Goal: Transaction & Acquisition: Subscribe to service/newsletter

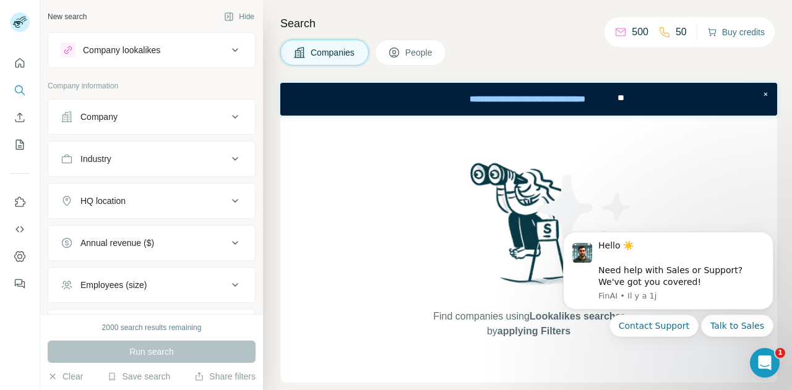
click at [717, 29] on button "Buy credits" at bounding box center [736, 32] width 58 height 17
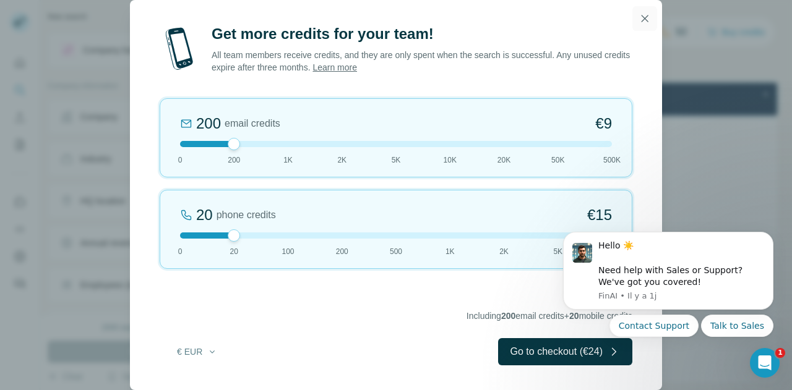
click at [639, 19] on icon "button" at bounding box center [644, 18] width 12 height 12
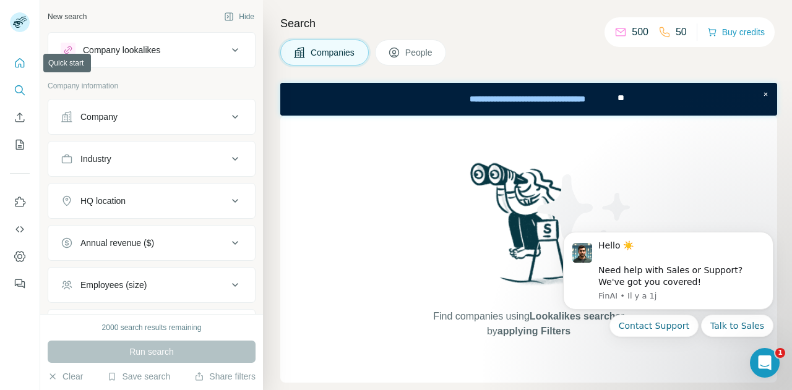
click at [23, 66] on icon "Quick start" at bounding box center [20, 63] width 12 height 12
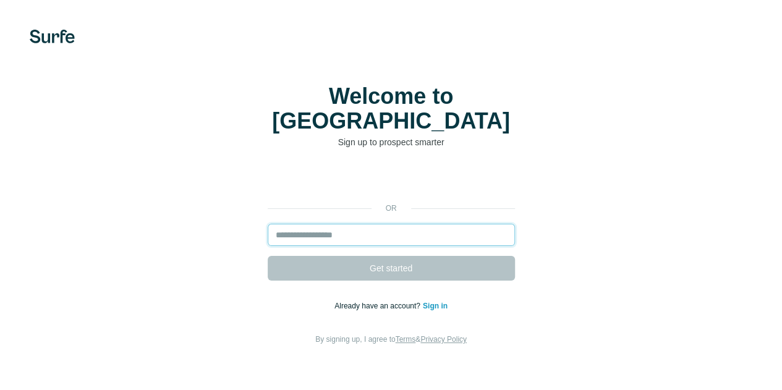
click at [268, 224] on input "email" at bounding box center [391, 235] width 247 height 22
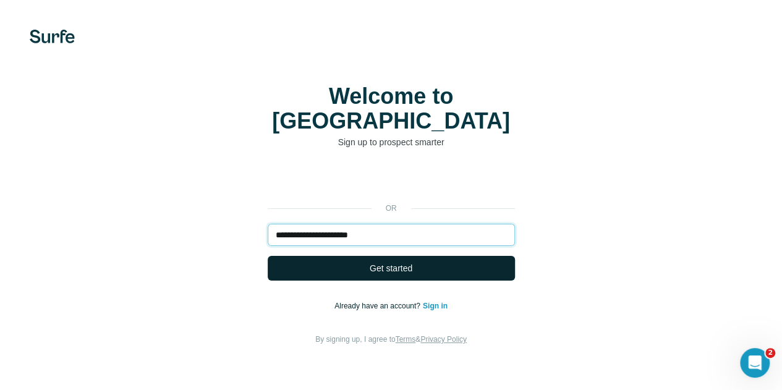
type input "**********"
click at [268, 256] on button "Get started" at bounding box center [391, 268] width 247 height 25
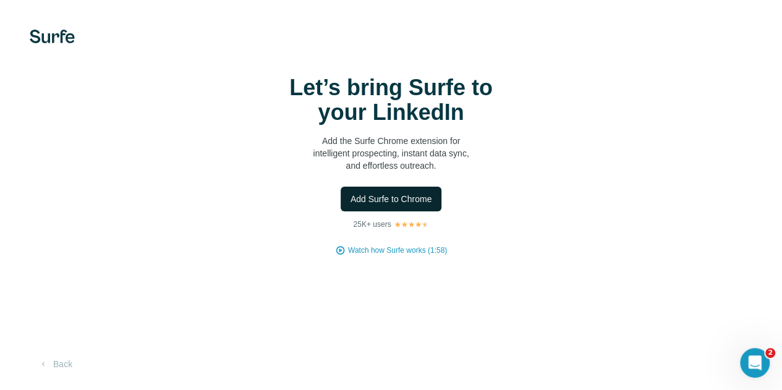
click at [351, 205] on span "Add Surfe to Chrome" at bounding box center [392, 199] width 82 height 12
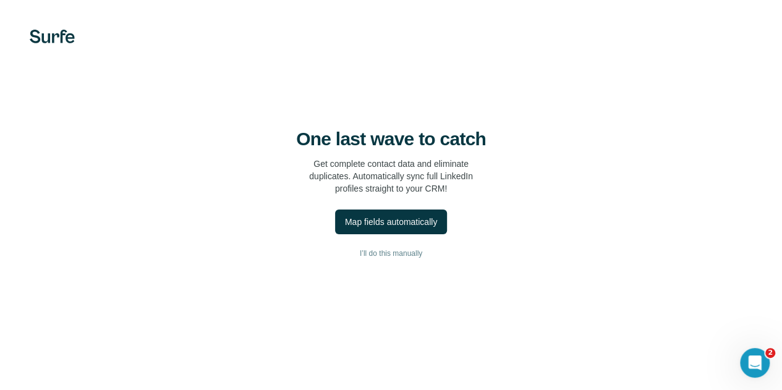
click at [219, 124] on div "One last wave to catch Get complete contact data and eliminate duplicates. Auto…" at bounding box center [391, 195] width 782 height 390
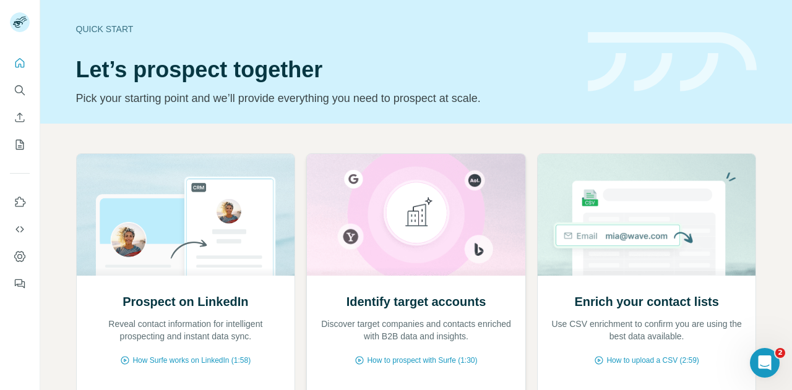
scroll to position [130, 0]
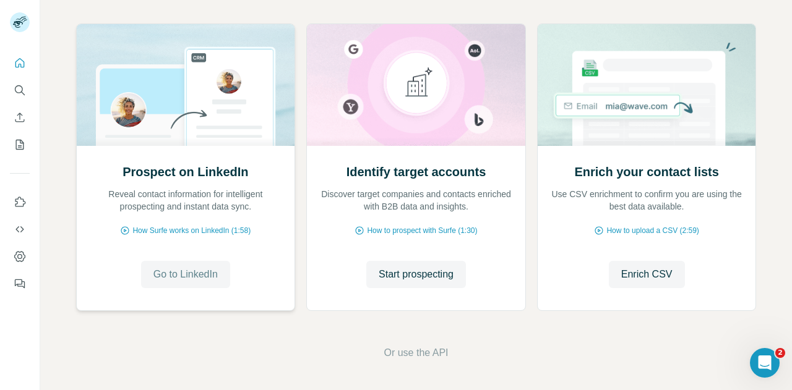
click at [187, 273] on span "Go to LinkedIn" at bounding box center [185, 274] width 64 height 15
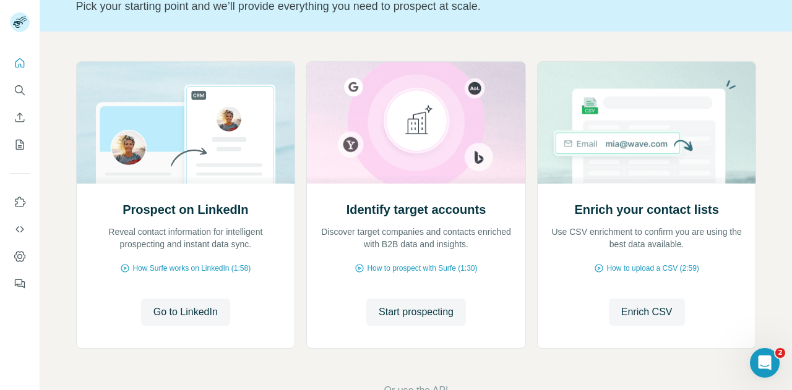
scroll to position [122, 0]
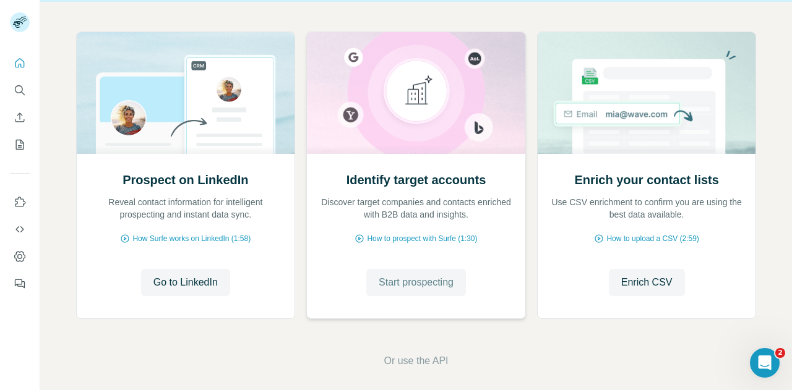
click at [402, 281] on span "Start prospecting" at bounding box center [415, 282] width 75 height 15
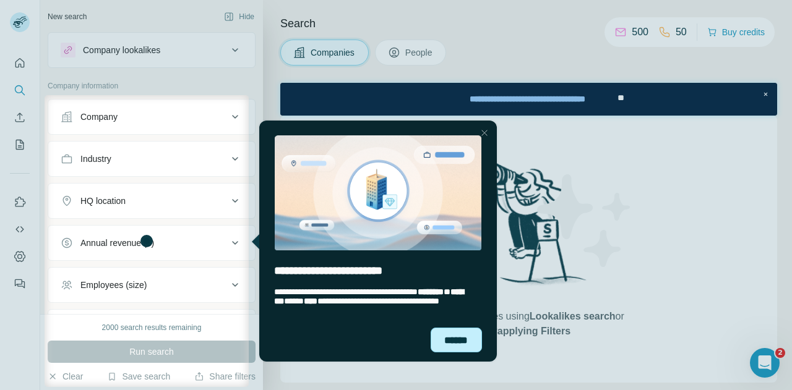
click at [448, 340] on div "******" at bounding box center [456, 340] width 52 height 25
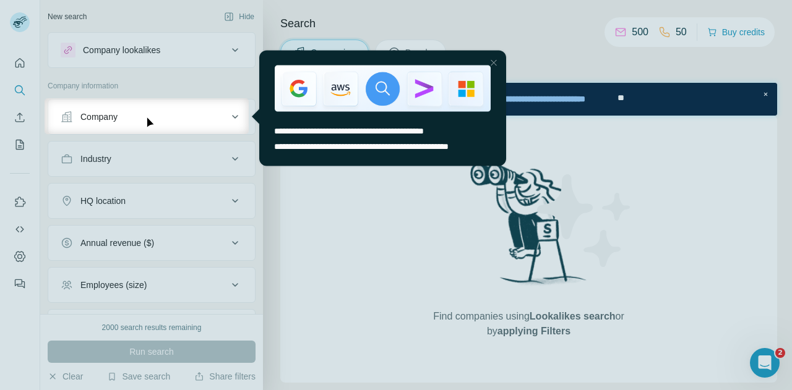
click at [402, 221] on div at bounding box center [396, 262] width 792 height 256
click at [494, 53] on div "entering tooltip" at bounding box center [382, 87] width 247 height 77
click at [492, 60] on div "Close Step" at bounding box center [492, 62] width 15 height 15
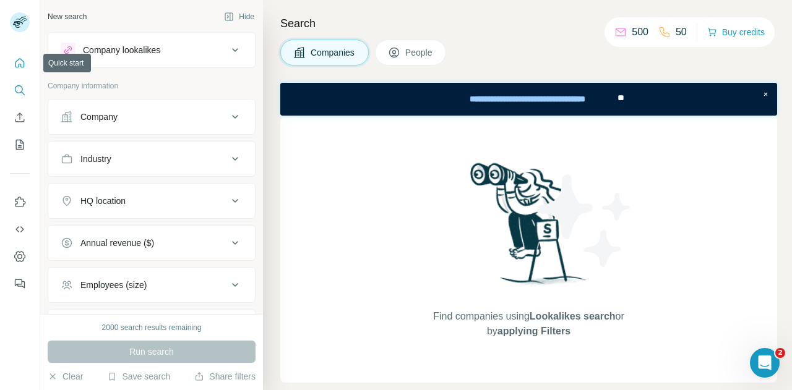
click at [23, 67] on icon "Quick start" at bounding box center [20, 63] width 12 height 12
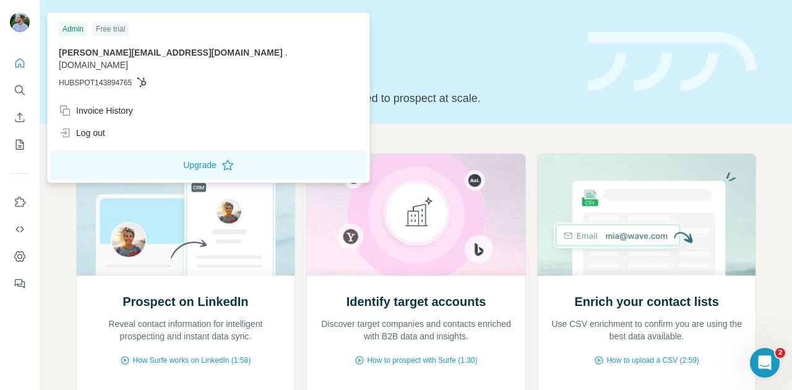
click at [24, 28] on img at bounding box center [20, 22] width 20 height 20
click at [21, 144] on icon "My lists" at bounding box center [20, 145] width 12 height 12
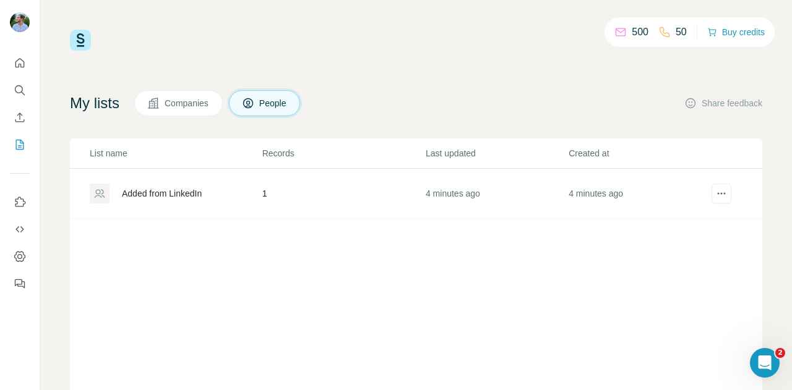
click at [204, 103] on span "Companies" at bounding box center [187, 103] width 45 height 12
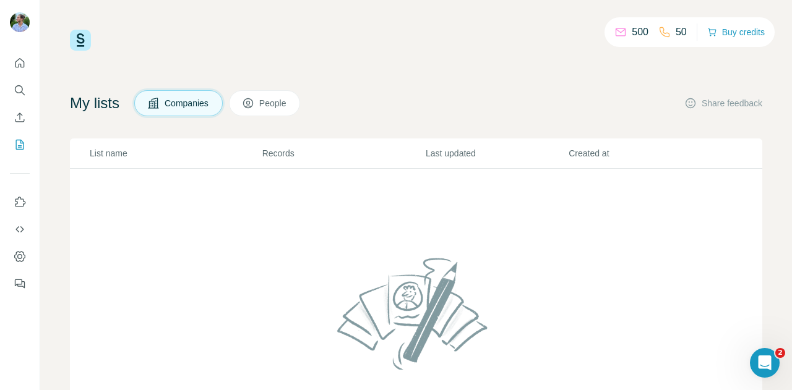
click at [264, 100] on button "People" at bounding box center [265, 103] width 72 height 26
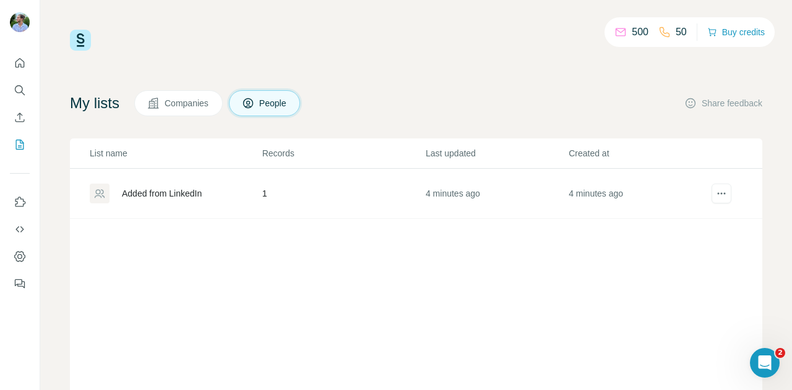
click at [177, 199] on div "Added from LinkedIn" at bounding box center [162, 193] width 80 height 12
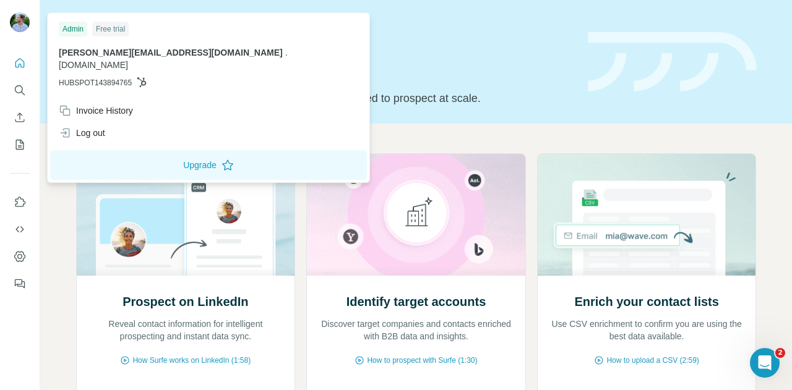
click at [103, 30] on div "Free trial" at bounding box center [110, 29] width 36 height 15
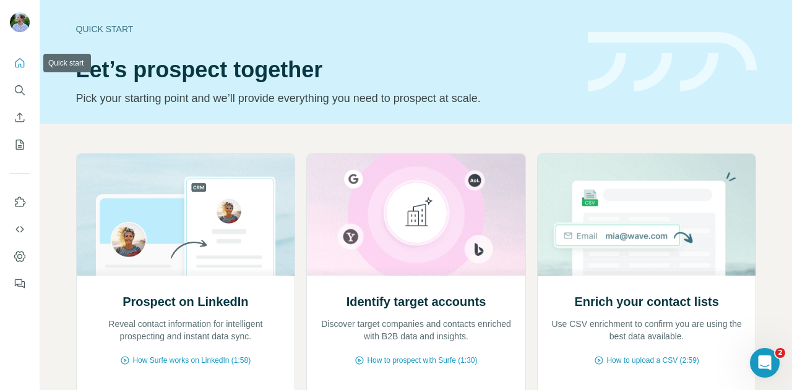
click at [19, 63] on icon "Quick start" at bounding box center [20, 63] width 12 height 12
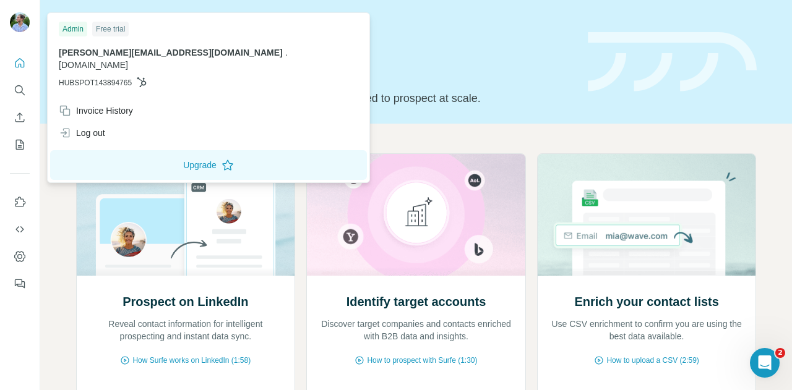
click at [19, 24] on img at bounding box center [20, 22] width 20 height 20
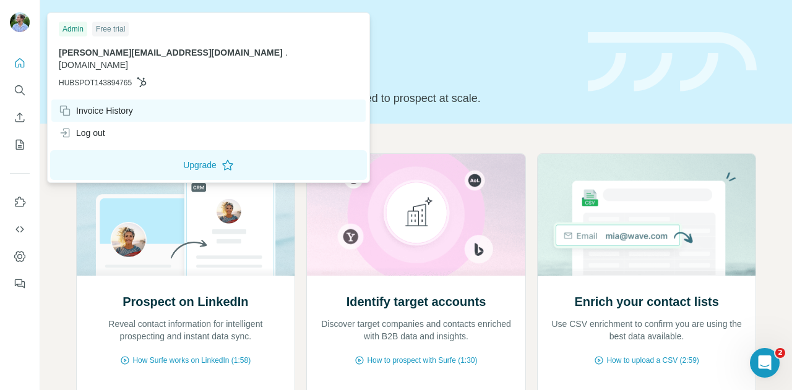
click at [97, 105] on div "Invoice History" at bounding box center [96, 111] width 74 height 12
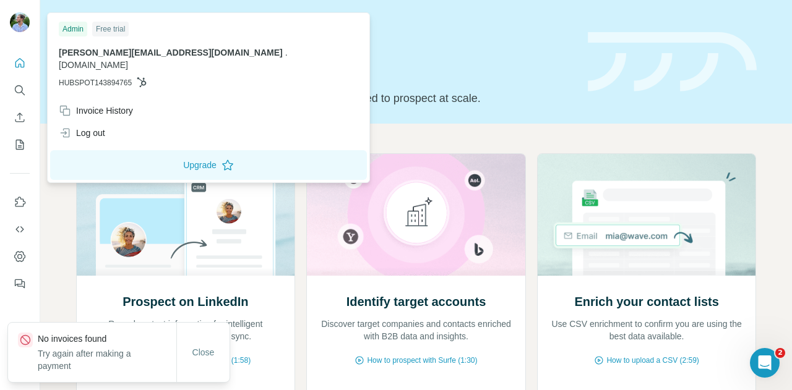
scroll to position [130, 0]
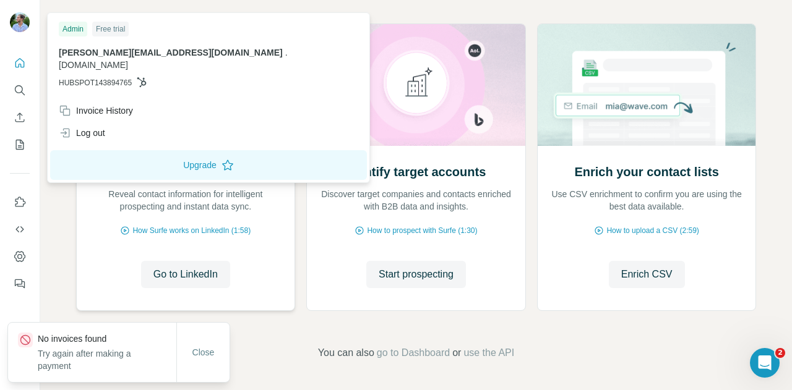
click at [286, 284] on div "Prospect on LinkedIn Reveal contact information for intelligent prospecting and…" at bounding box center [186, 228] width 218 height 165
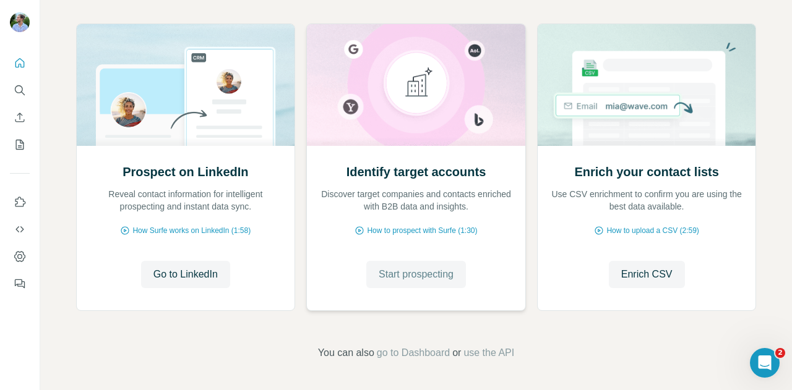
click at [415, 277] on span "Start prospecting" at bounding box center [415, 274] width 75 height 15
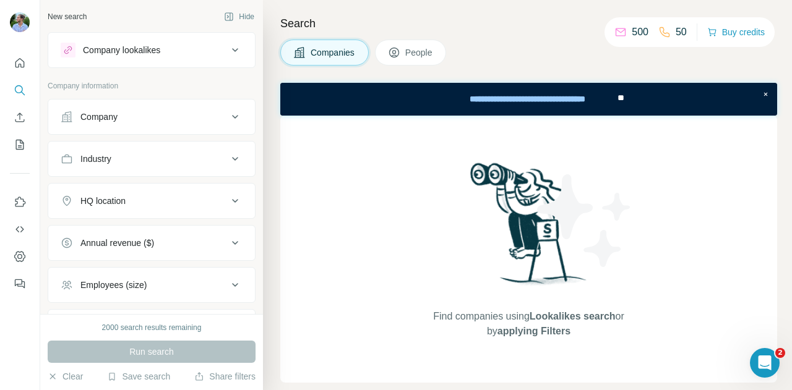
click at [197, 114] on div "Company" at bounding box center [144, 117] width 167 height 12
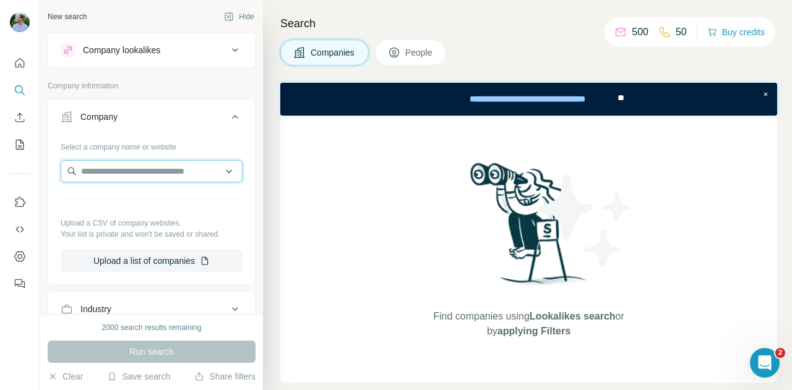
click at [139, 177] on input "text" at bounding box center [152, 171] width 182 height 22
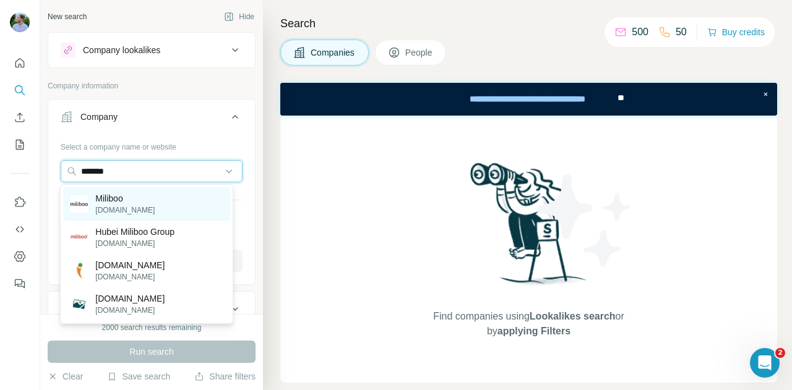
type input "*******"
click at [150, 197] on div "Miliboo miliboo.com" at bounding box center [146, 203] width 166 height 33
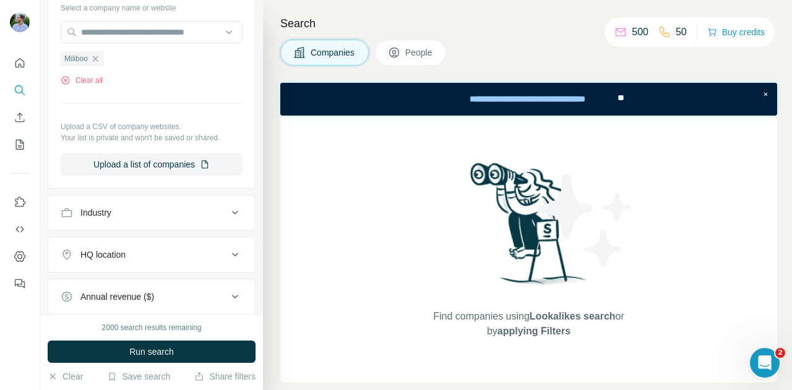
scroll to position [38, 0]
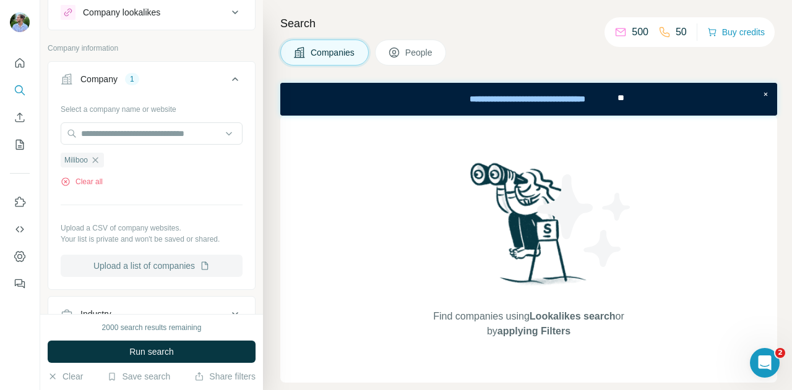
click at [150, 265] on button "Upload a list of companies" at bounding box center [152, 266] width 182 height 22
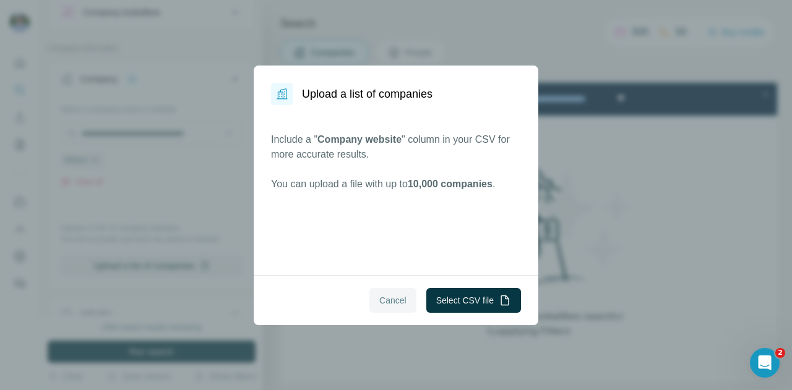
click at [396, 297] on span "Cancel" at bounding box center [392, 300] width 27 height 12
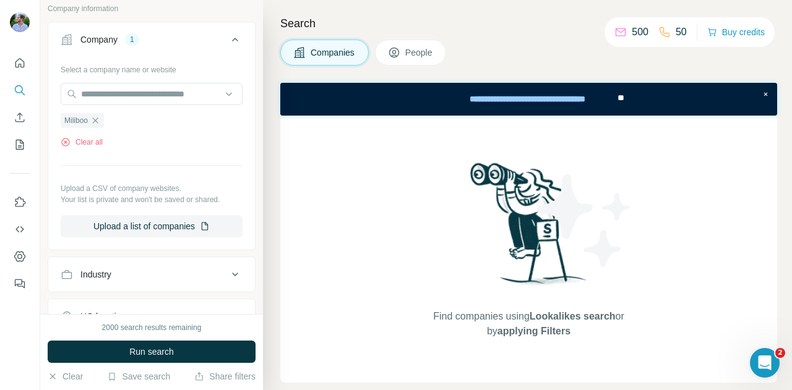
scroll to position [0, 0]
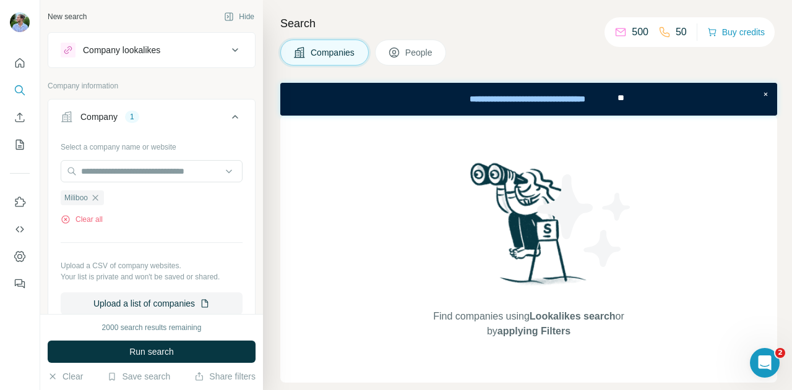
click at [381, 54] on button "People" at bounding box center [411, 53] width 72 height 26
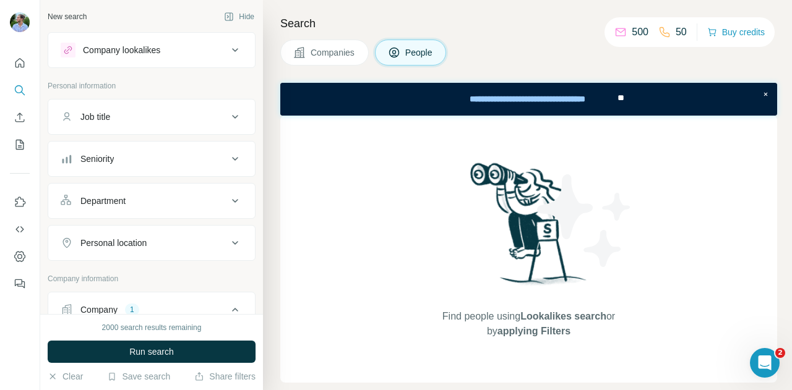
click at [197, 39] on button "Company lookalikes" at bounding box center [151, 50] width 207 height 30
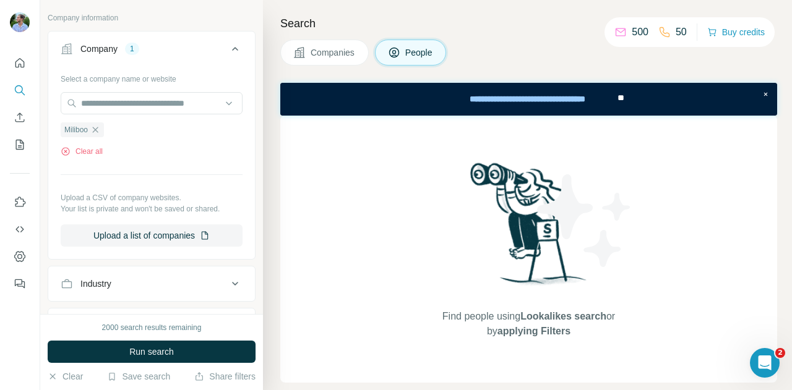
scroll to position [358, 0]
click at [95, 126] on icon "button" at bounding box center [96, 129] width 6 height 6
